Goal: Information Seeking & Learning: Learn about a topic

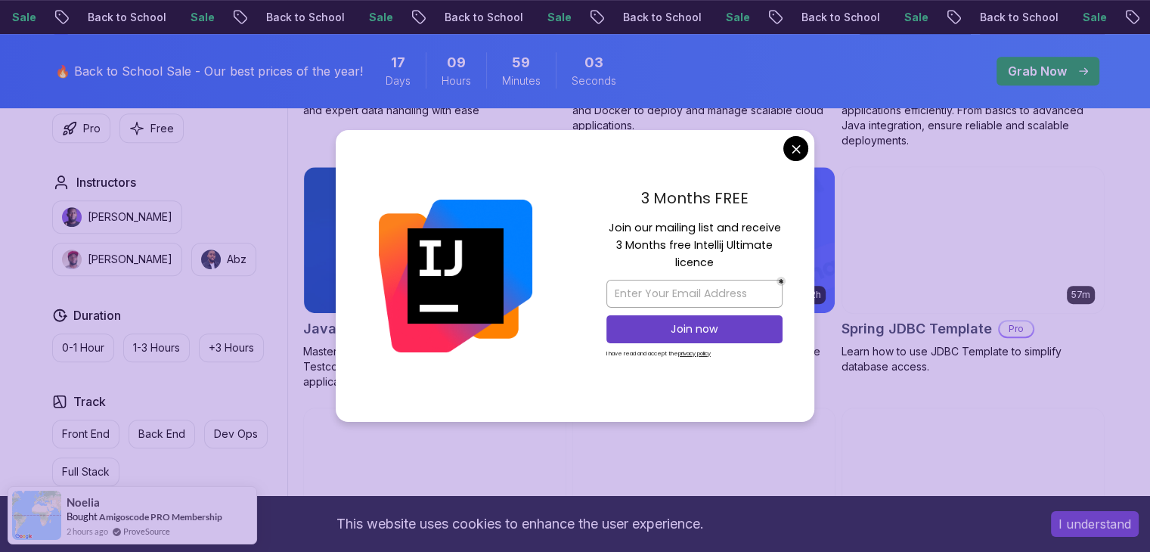
scroll to position [907, 0]
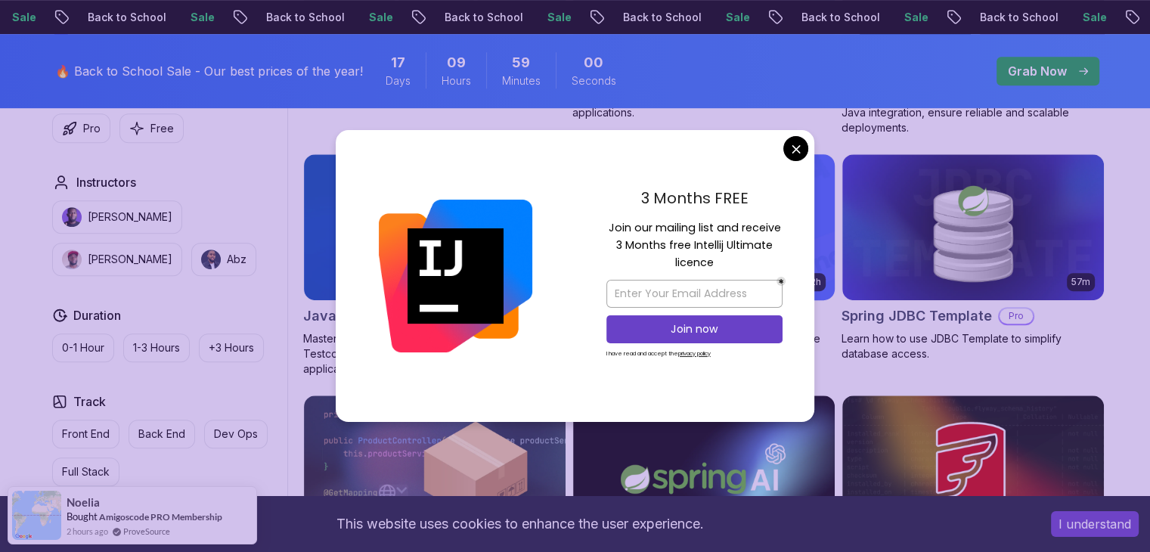
click at [800, 153] on body "Sale Back to School Sale Back to School Sale Back to School Sale Back to School…" at bounding box center [575, 381] width 1150 height 2576
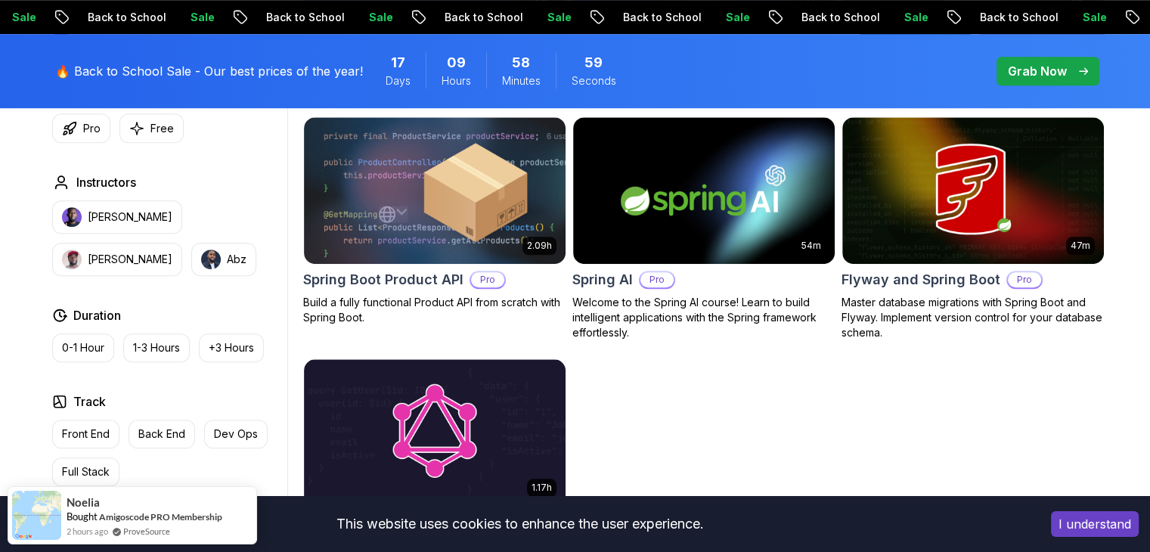
scroll to position [1209, 0]
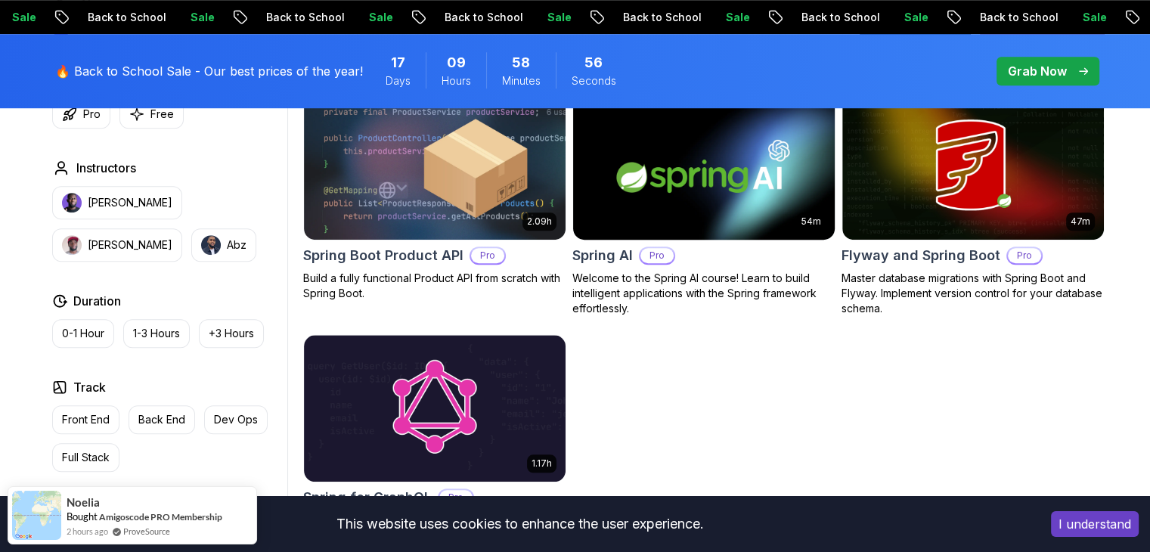
click at [695, 218] on img at bounding box center [703, 165] width 274 height 153
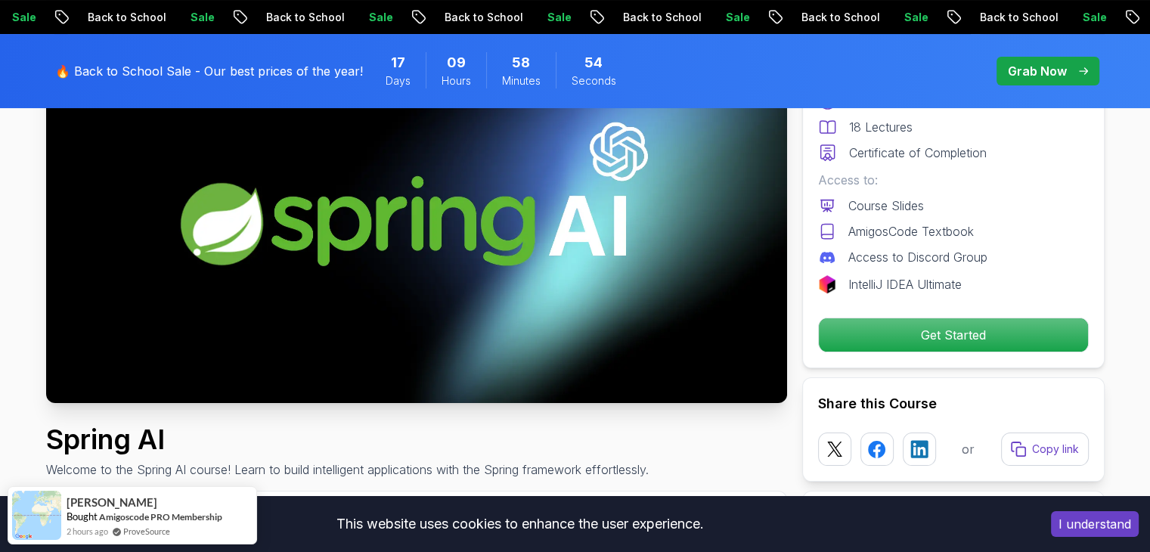
scroll to position [227, 0]
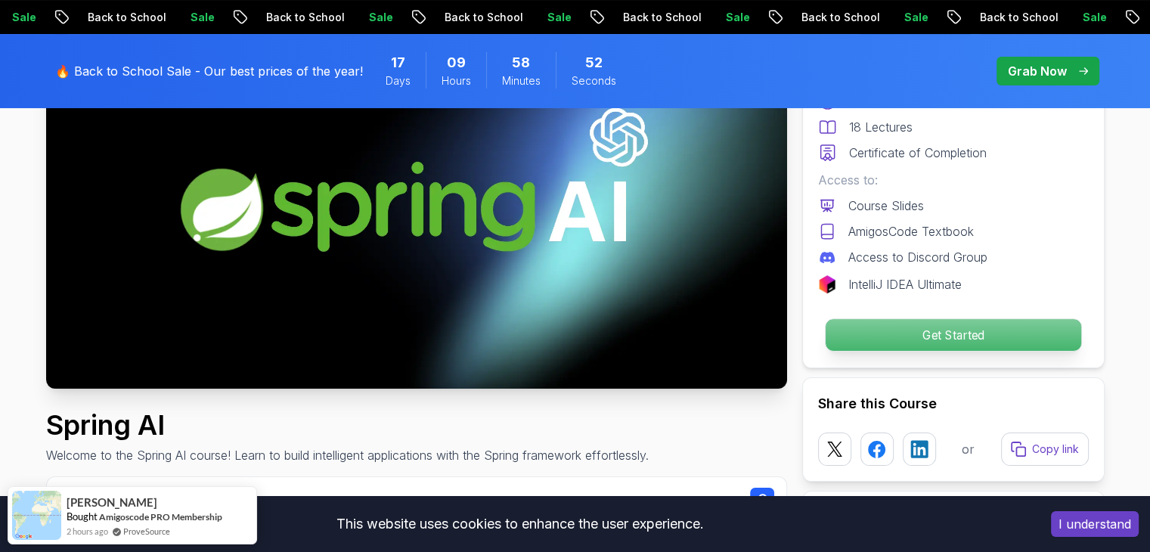
click at [842, 320] on p "Get Started" at bounding box center [952, 335] width 255 height 32
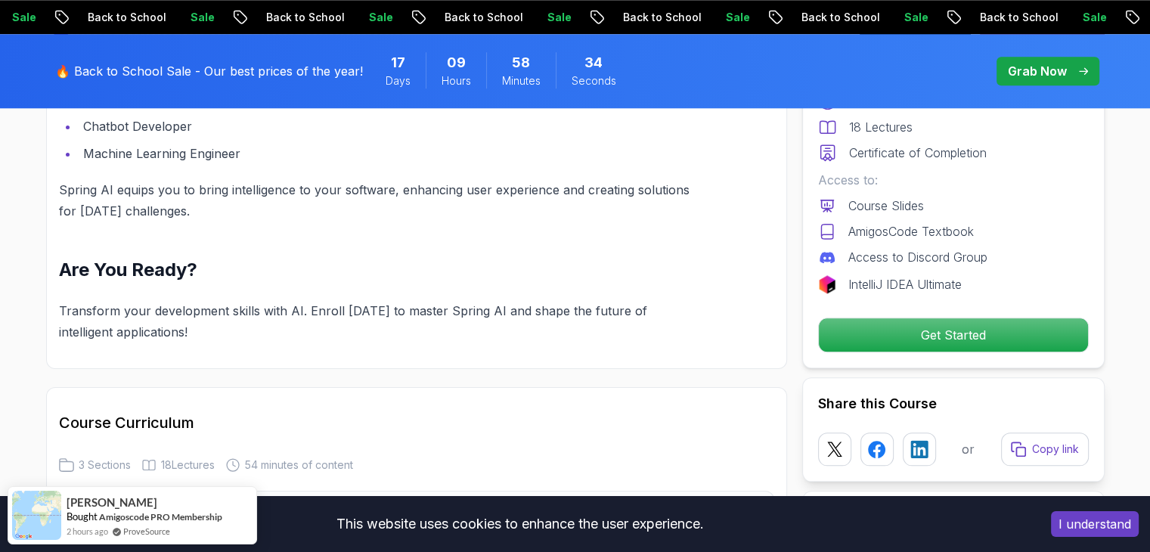
scroll to position [1549, 0]
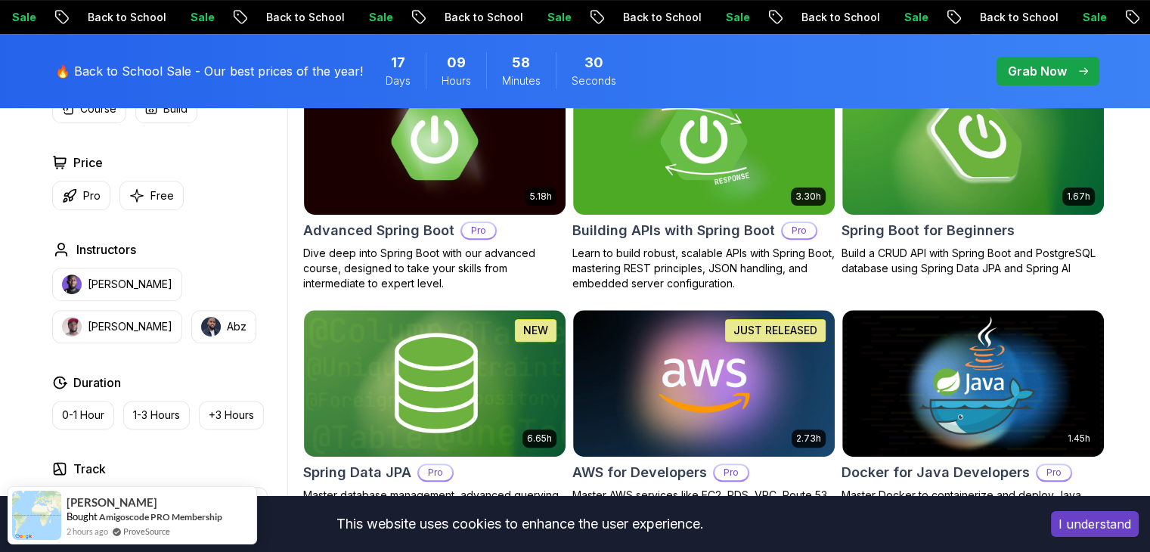
scroll to position [378, 0]
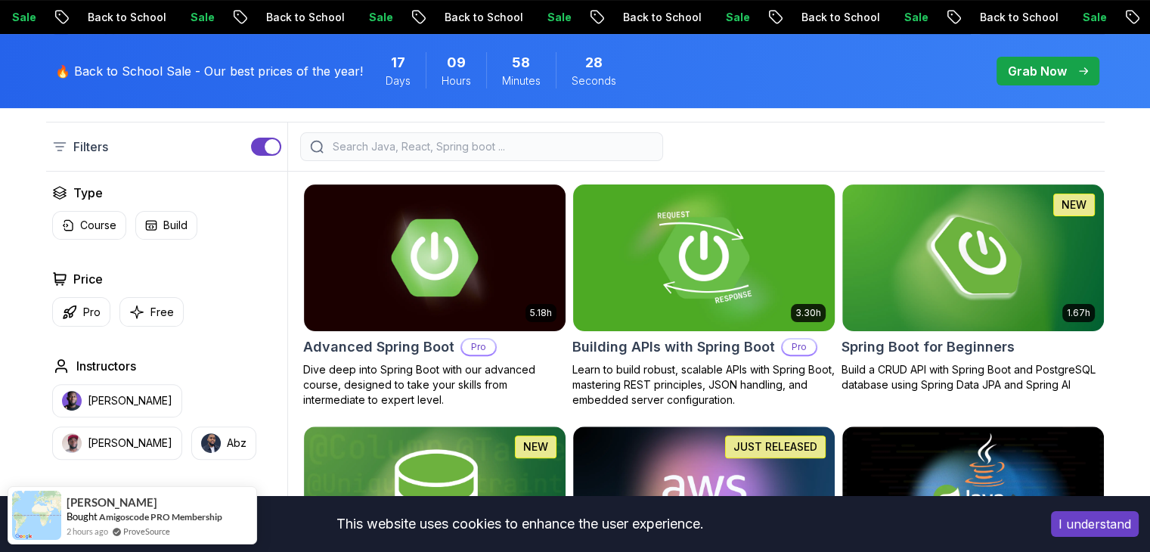
click at [645, 294] on img at bounding box center [703, 257] width 274 height 153
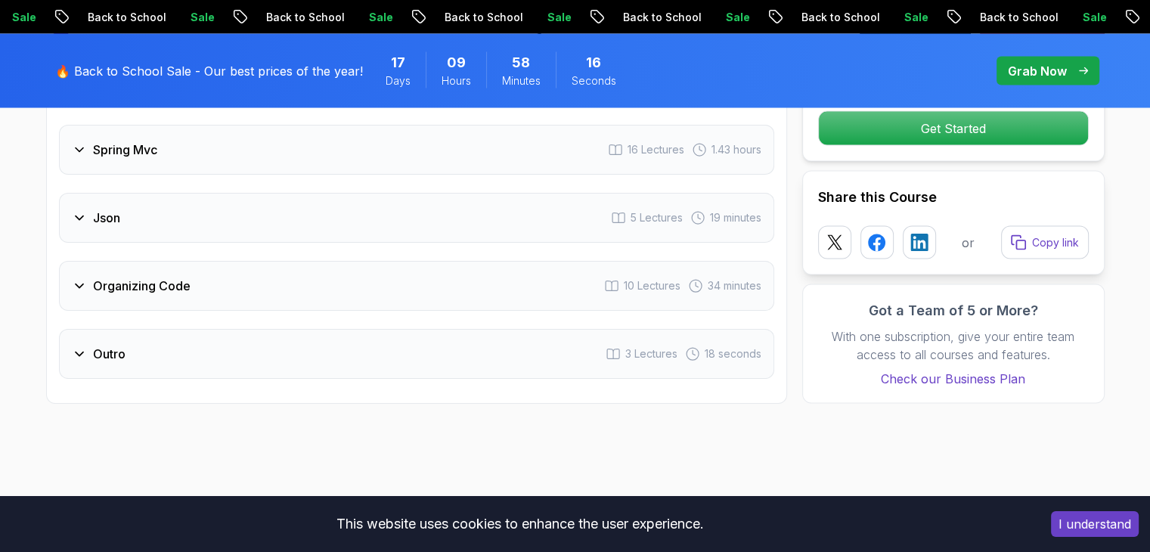
scroll to position [2645, 0]
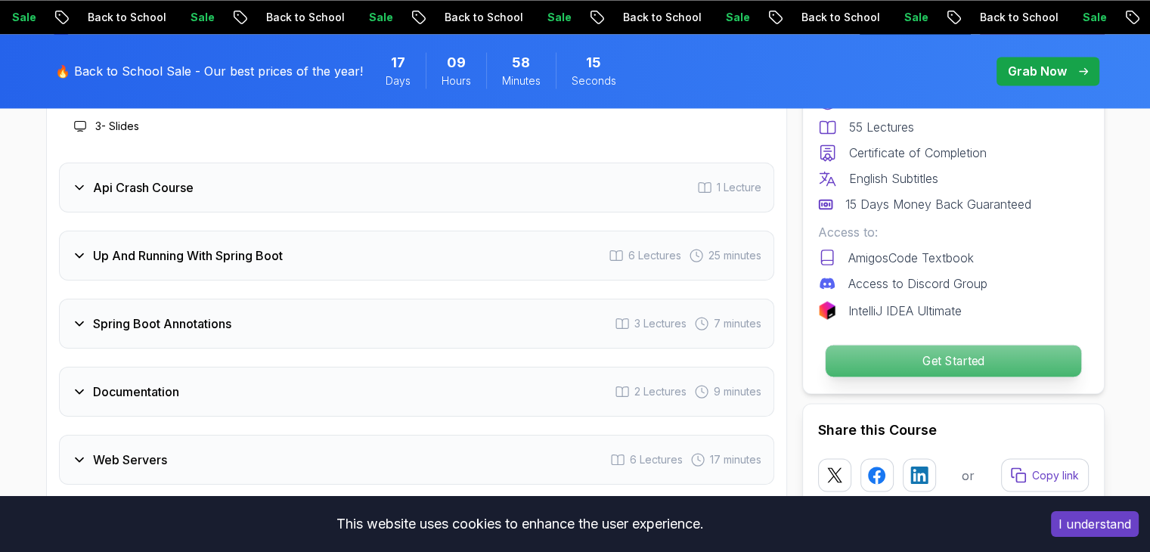
click at [955, 356] on p "Get Started" at bounding box center [952, 361] width 255 height 32
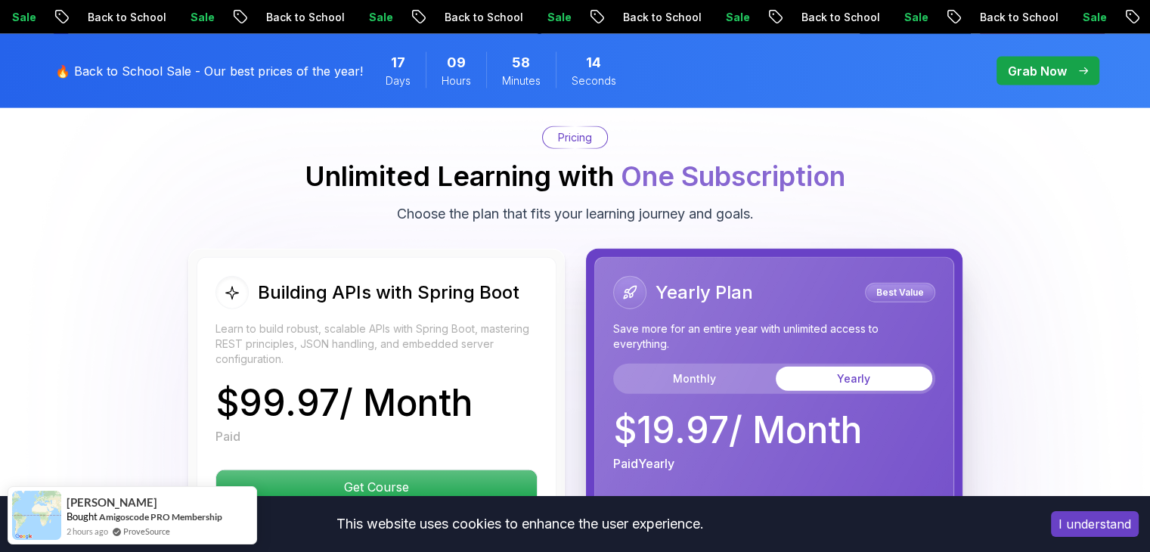
scroll to position [3495, 0]
